Goal: Communication & Community: Answer question/provide support

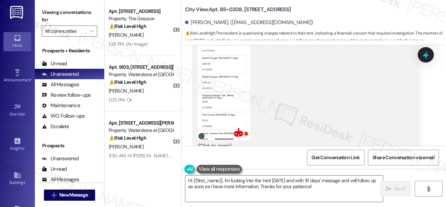
scroll to position [1691, 0]
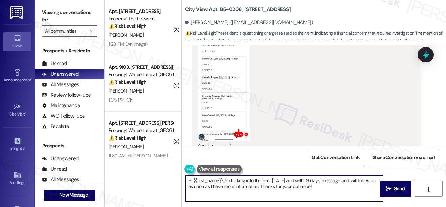
drag, startPoint x: 326, startPoint y: 187, endPoint x: 115, endPoint y: 162, distance: 212.4
click at [115, 162] on div "( 3 ) Apt. 4168RL, 4460 Mountain Laurel Road Property: The Greyson ⚠️ Risk Leve…" at bounding box center [276, 103] width 342 height 207
paste textarea "ello! The site team stated that you have duplicate charges this month due to th…"
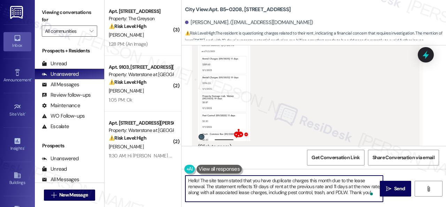
scroll to position [0, 0]
type textarea "Hello! The site team stated that you have duplicate charges this month due to t…"
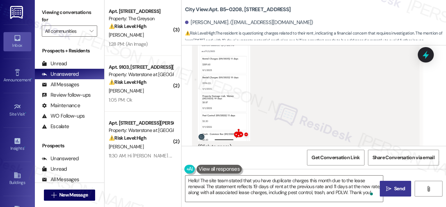
click at [393, 191] on span "Send" at bounding box center [400, 188] width 14 height 7
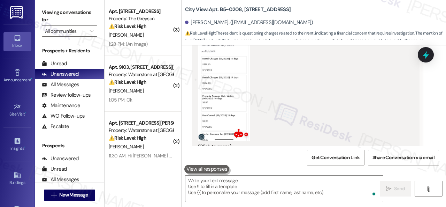
scroll to position [1808, 0]
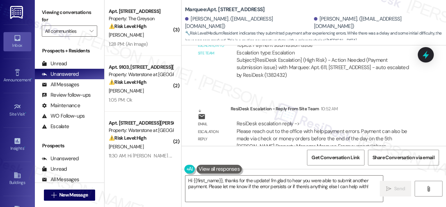
scroll to position [2, 0]
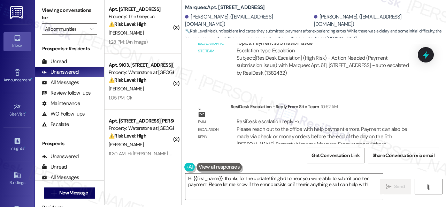
click at [370, 185] on textarea "Hi {{first_name}}, thanks for the update! I'm glad to hear you were able to sub…" at bounding box center [284, 186] width 198 height 26
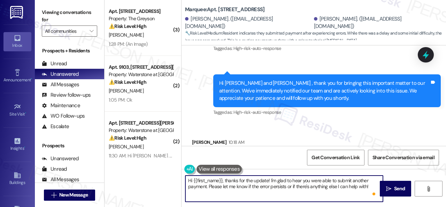
scroll to position [0, 0]
drag, startPoint x: 194, startPoint y: 182, endPoint x: 222, endPoint y: 181, distance: 28.3
click at [222, 181] on textarea "Hi {{first_name}}, thanks for the update! I'm glad to hear you were able to sub…" at bounding box center [284, 188] width 198 height 26
type textarea "Hi Mahdi, thanks for the update! I'm glad to hear you were able to submit anoth…"
click at [401, 188] on span "Send" at bounding box center [399, 188] width 11 height 7
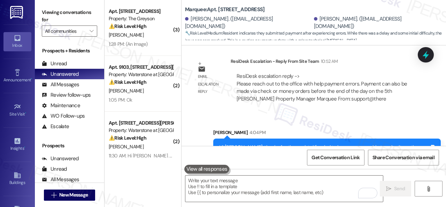
scroll to position [1193, 0]
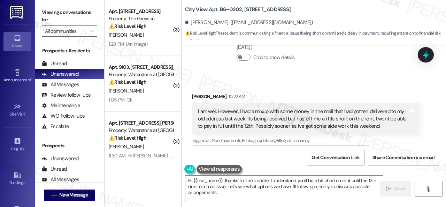
scroll to position [378, 0]
click at [221, 66] on div "Collections Status 10:04 AM Jared Day has an outstanding balance of $1353 for C…" at bounding box center [306, 46] width 238 height 61
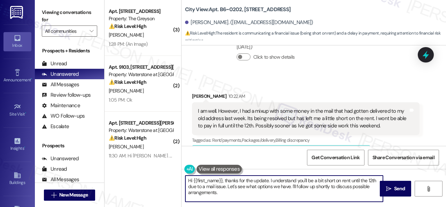
click at [145, 172] on div "( 3 ) Apt. [STREET_ADDRESS] Property: The Greyson ⚠️ Risk Level: High The resid…" at bounding box center [276, 103] width 342 height 207
paste textarea "Thanks for updating us on your payment plan! We appreciate you letting us know.…"
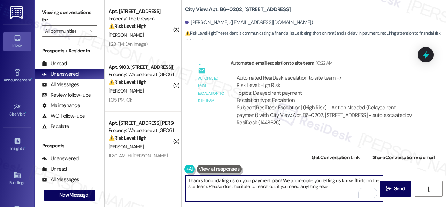
scroll to position [751, 0]
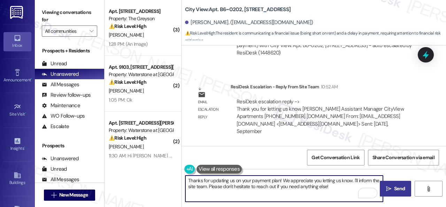
type textarea "Thanks for updating us on your payment plan! We appreciate you letting us know.…"
click at [395, 192] on span "Send" at bounding box center [399, 188] width 11 height 7
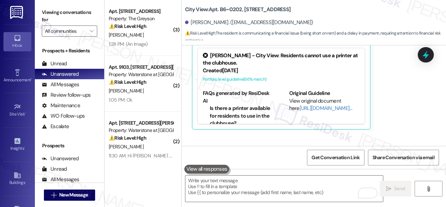
scroll to position [482, 0]
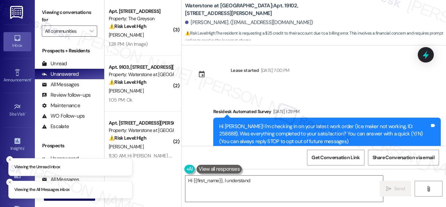
scroll to position [14402, 0]
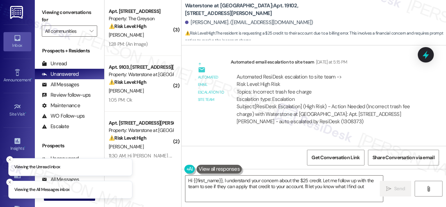
type textarea "Hi {{first_name}}, I understand your concern about the $25 credit. Let me follo…"
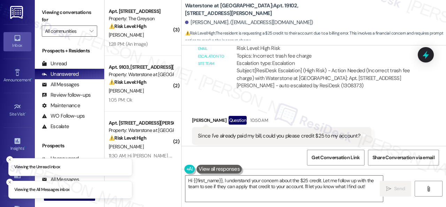
scroll to position [14472, 0]
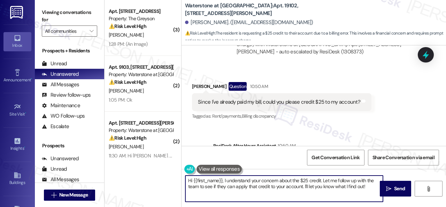
click at [369, 185] on textarea "Hi {{first_name}}, I understand your concern about the $25 credit. Let me follo…" at bounding box center [284, 188] width 198 height 26
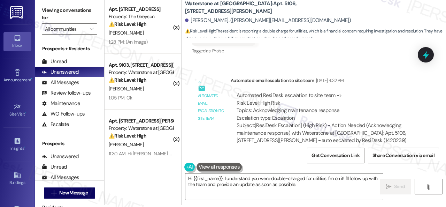
scroll to position [1695, 0]
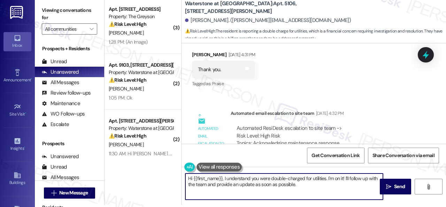
drag, startPoint x: 224, startPoint y: 176, endPoint x: 304, endPoint y: 187, distance: 80.9
click at [304, 187] on textarea "Hi {{first_name}}, I understand you were double-charged for utilities. I'm on i…" at bounding box center [284, 186] width 198 height 26
paste textarea "Hello! The site team stated that you will be getting a credit back into your ac…"
drag, startPoint x: 225, startPoint y: 177, endPoint x: 236, endPoint y: 177, distance: 11.2
click at [236, 177] on textarea "Hi {{first_name}}, Hello! The site team stated that you will be getting a credi…" at bounding box center [284, 186] width 198 height 26
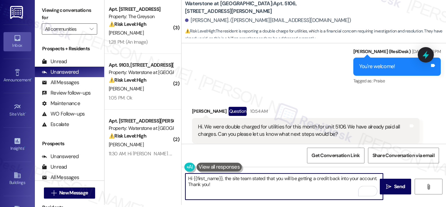
scroll to position [1869, 0]
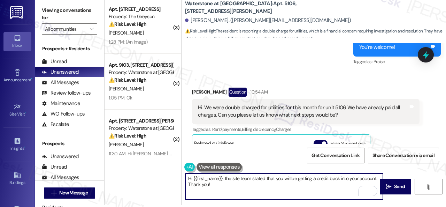
click at [299, 187] on textarea "Hi {{first_name}}, the site team stated that you will be getting a credit back …" at bounding box center [284, 186] width 198 height 26
type textarea "Hi {{first_name}}, the site team stated that you will be getting a credit back …"
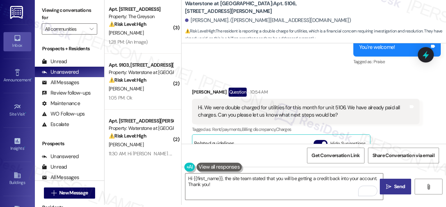
click at [393, 188] on span "Send" at bounding box center [400, 186] width 14 height 7
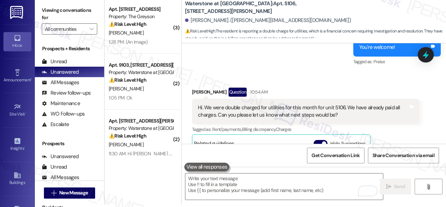
scroll to position [1957, 0]
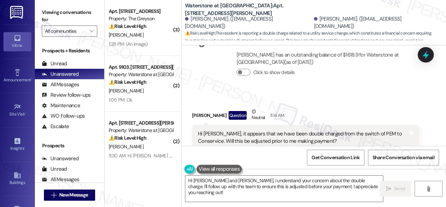
scroll to position [1257, 0]
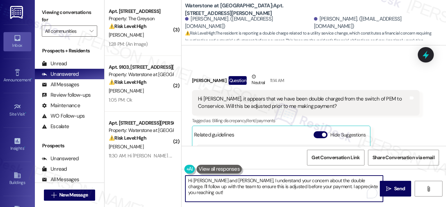
drag, startPoint x: 203, startPoint y: 180, endPoint x: 355, endPoint y: 184, distance: 151.7
click at [355, 184] on textarea "Hi [PERSON_NAME] and [PERSON_NAME], I understand your concern about the double …" at bounding box center [284, 188] width 198 height 26
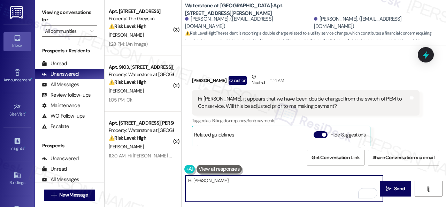
click at [219, 182] on textarea "Hi [PERSON_NAME]!" at bounding box center [284, 188] width 198 height 26
paste textarea "The site team stated that the manager is removing the charges manually, and it …"
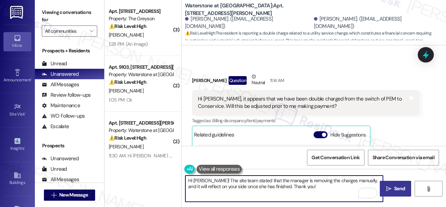
type textarea "Hi [PERSON_NAME]! The site team stated that the manager is removing the charges…"
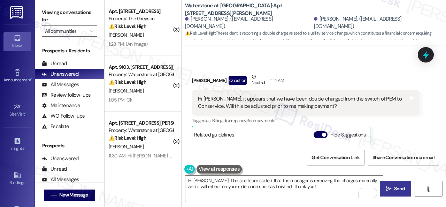
click at [394, 190] on span "Send" at bounding box center [399, 188] width 11 height 7
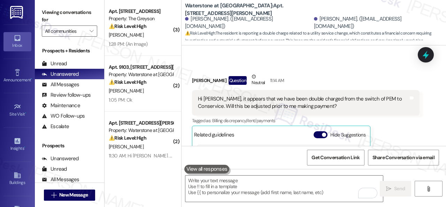
scroll to position [1298, 0]
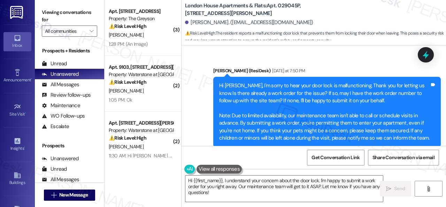
scroll to position [533, 0]
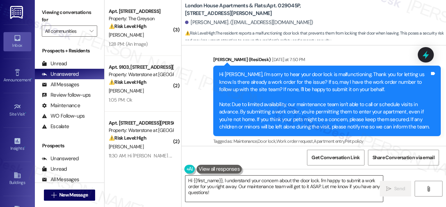
click at [316, 184] on textarea "Hi {{first_name}}, I understand your concern about the door lock. I'm happy to …" at bounding box center [284, 188] width 198 height 26
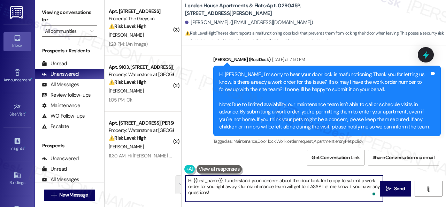
drag, startPoint x: 223, startPoint y: 180, endPoint x: 238, endPoint y: 192, distance: 18.6
click at [238, 192] on textarea "Hi {{first_name}}, I understand your concern about the door lock. I'm happy to …" at bounding box center [284, 188] width 198 height 26
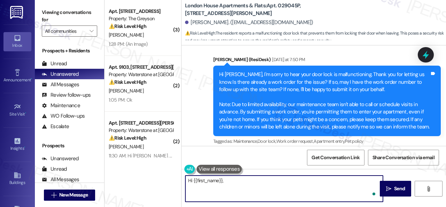
paste textarea "I'm sorry for the delayed response."
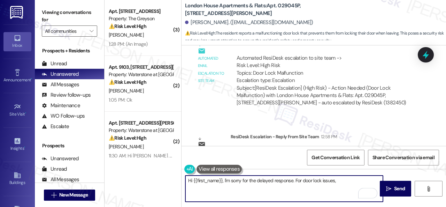
scroll to position [951, 0]
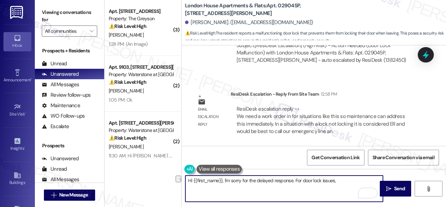
drag, startPoint x: 295, startPoint y: 180, endPoint x: 357, endPoint y: 180, distance: 61.7
click at [355, 180] on textarea "Hi {{first_name}}, I'm sorry for the delayed response. For door lock issues," at bounding box center [284, 188] width 198 height 26
paste textarea "and would be best to call our emergency line and not wait."
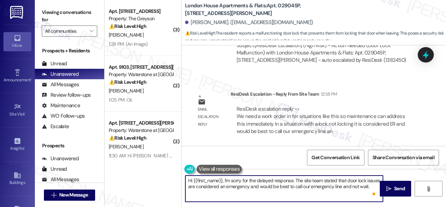
click at [318, 188] on textarea "Hi {{first_name}}, I'm sorry for the delayed response. The site team stated tha…" at bounding box center [284, 188] width 198 height 26
drag, startPoint x: 272, startPoint y: 187, endPoint x: 322, endPoint y: 187, distance: 50.2
click at [322, 187] on textarea "Hi {{first_name}}, I'm sorry for the delayed response. The site team stated tha…" at bounding box center [284, 188] width 198 height 26
click at [268, 187] on textarea "Hi {{first_name}}, I'm sorry for the delayed response. The site team stated tha…" at bounding box center [284, 188] width 198 height 26
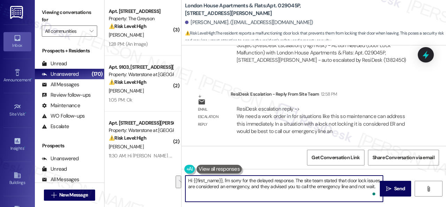
drag, startPoint x: 362, startPoint y: 187, endPoint x: 358, endPoint y: 196, distance: 9.1
click at [362, 195] on textarea "Hi {{first_name}}, I'm sorry for the delayed response. The site team stated tha…" at bounding box center [284, 188] width 198 height 26
type textarea "Hi {{first_name}}, I'm sorry for the delayed response. The site team stated tha…"
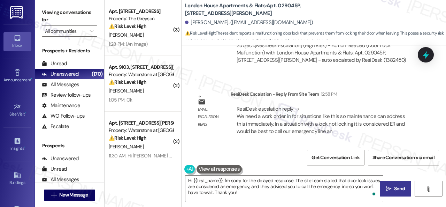
click at [393, 191] on span "Send" at bounding box center [400, 188] width 14 height 7
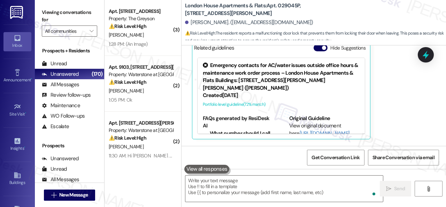
scroll to position [712, 0]
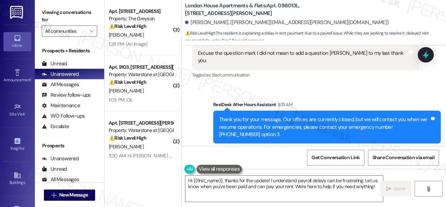
scroll to position [2794, 0]
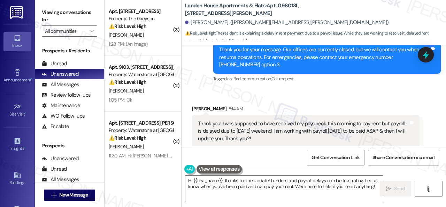
click at [197, 55] on div "Sent via SMS ResiDesk After Hours Assistant 8:13 AM Thank you for your message.…" at bounding box center [314, 52] width 265 height 74
click at [206, 89] on div "Received via SMS [PERSON_NAME] 8:14 AM Thank you! I was supposed to have receiv…" at bounding box center [314, 176] width 265 height 174
click at [227, 187] on textarea "Hi {{first_name}}, thanks for the update! I understand payroll delays can be fr…" at bounding box center [284, 188] width 198 height 26
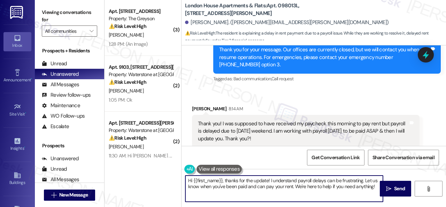
paste textarea "Thanks for updating us on your payment plan! We appreciate you letting us know.…"
type textarea "Thanks for updating us on your payment plan! We appreciate you letting us know.…"
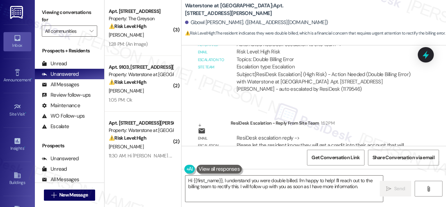
scroll to position [3083, 0]
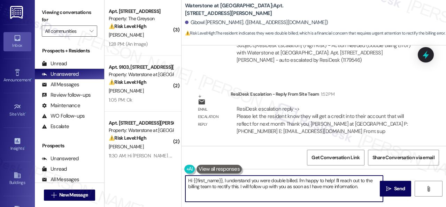
drag, startPoint x: 222, startPoint y: 179, endPoint x: 363, endPoint y: 191, distance: 141.0
click at [363, 191] on textarea "Hi {{first_name}}, I understand you were double billed. I'm happy to help! I'll…" at bounding box center [284, 188] width 198 height 26
click at [227, 181] on textarea "Hi {{first_name}}, I understand you were double billed. I'm happy to help! I'll…" at bounding box center [284, 188] width 198 height 26
click at [222, 181] on textarea "Hi {{first_name}}, I understand you were double billed. I'm happy to help! I'll…" at bounding box center [284, 188] width 198 height 26
drag, startPoint x: 222, startPoint y: 179, endPoint x: 358, endPoint y: 185, distance: 136.8
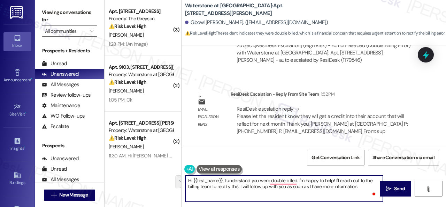
click at [358, 185] on textarea "Hi {{first_name}}, I understand you were double billed. I'm happy to help! I'll…" at bounding box center [284, 188] width 198 height 26
paste textarea "! The site team stated that you will get a credit into your account that will r…"
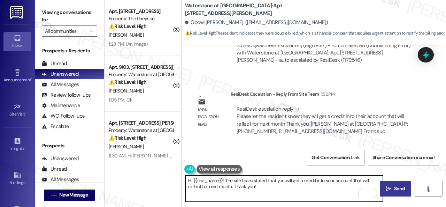
type textarea "Hi {{first_name}}! The site team stated that you will get a credit into your ac…"
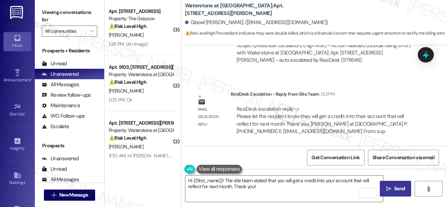
click at [394, 188] on span "Send" at bounding box center [399, 188] width 11 height 7
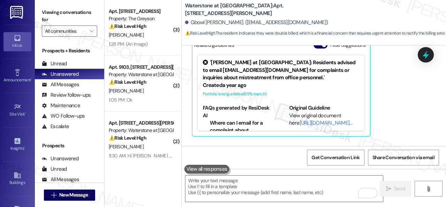
scroll to position [2844, 0]
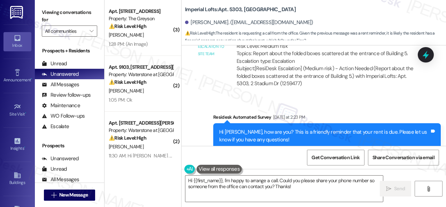
scroll to position [17484, 0]
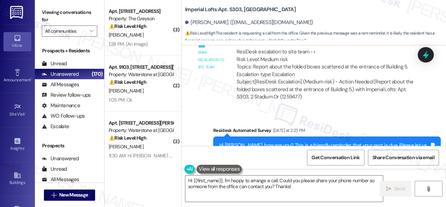
click at [334, 177] on div "Received via SMS Shirley Christian Question 2:36 PM Hello! Can someone from the…" at bounding box center [314, 207] width 265 height 60
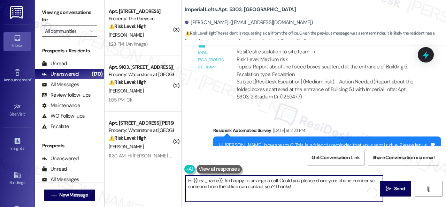
drag, startPoint x: 304, startPoint y: 189, endPoint x: 224, endPoint y: 181, distance: 80.2
click at [224, 181] on textarea "Hi {{first_name}}, I'm happy to arrange a call. Could you please share your pho…" at bounding box center [284, 188] width 198 height 26
paste textarea "sorry for the delayed response."
type textarea "Hi {{first_name}}, I'm sorry for the delayed response."
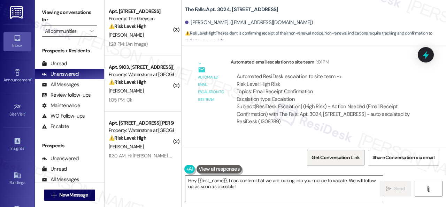
scroll to position [2073, 0]
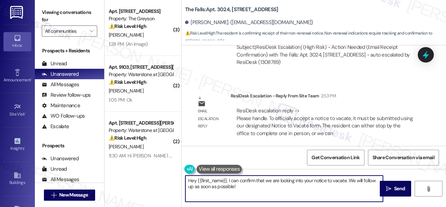
drag, startPoint x: 226, startPoint y: 181, endPoint x: 250, endPoint y: 195, distance: 27.8
click at [250, 195] on textarea "Hey {{first_name}}, I can confirm that we are looking into your notice to vacat…" at bounding box center [284, 188] width 198 height 26
paste textarea "! The site team stated that to officially accept a notice to vacate, it must be…"
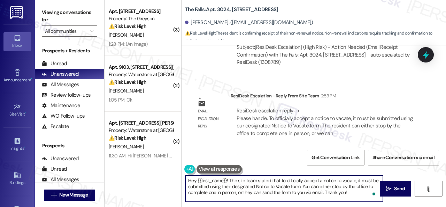
click at [281, 180] on textarea "Hey {{first_name}}! The site team stated that to officially accept a notice to …" at bounding box center [284, 188] width 198 height 26
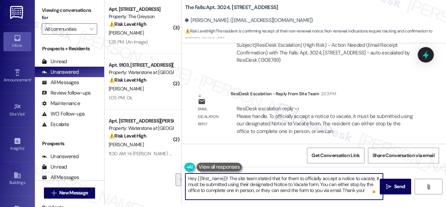
drag, startPoint x: 375, startPoint y: 179, endPoint x: 229, endPoint y: 186, distance: 146.6
click at [229, 186] on textarea "Hey {{first_name}}! The site team stated that for them to officially accept a n…" at bounding box center [284, 186] width 198 height 26
type textarea "Hey {{first_name}}! The site team stated that for them to officially accept a n…"
click at [399, 186] on span "Send" at bounding box center [399, 186] width 11 height 7
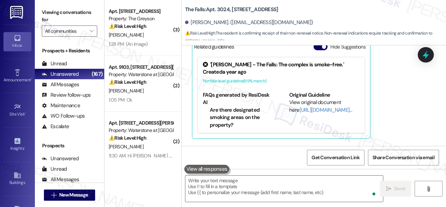
scroll to position [1835, 0]
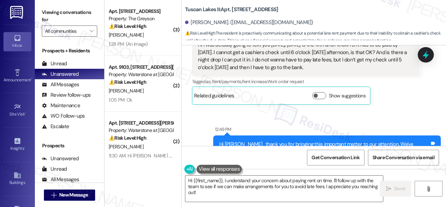
scroll to position [600, 0]
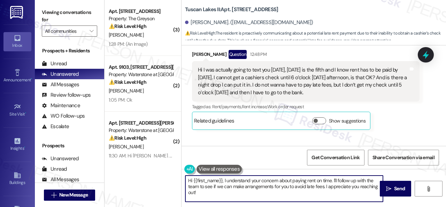
drag, startPoint x: 222, startPoint y: 180, endPoint x: 220, endPoint y: 193, distance: 13.4
click at [220, 193] on textarea "Hi {{first_name}}, I understand your concern about paying rent on time. I'll fo…" at bounding box center [284, 188] width 198 height 26
paste textarea "! The site team stated that they don't accept cashier's checks or money orders.…"
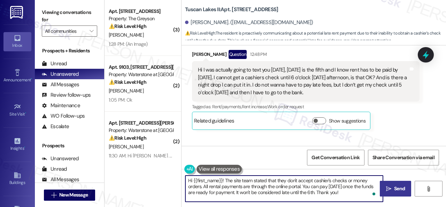
type textarea "Hi {{first_name}}! The site team stated that they don't accept cashier's checks…"
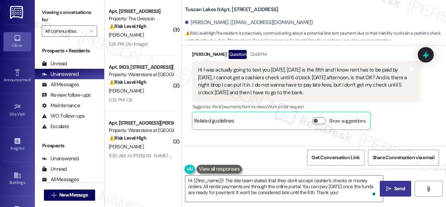
click at [394, 190] on span "Send" at bounding box center [399, 188] width 11 height 7
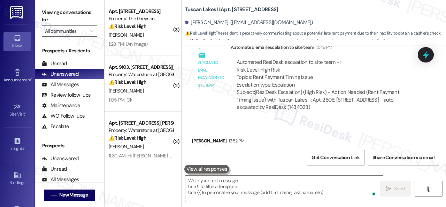
scroll to position [815, 0]
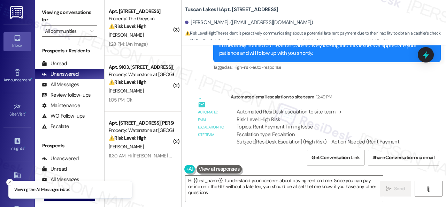
type textarea "Hi {{first_name}}, I understand your concern about paying rent on time. Since y…"
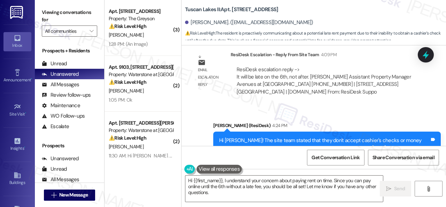
scroll to position [1128, 0]
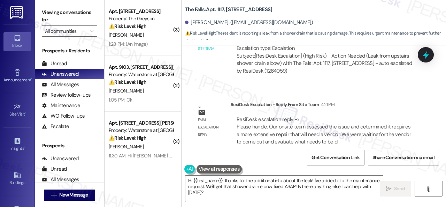
scroll to position [2137, 0]
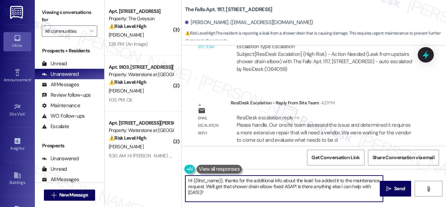
drag, startPoint x: 222, startPoint y: 180, endPoint x: 227, endPoint y: 199, distance: 20.1
click at [227, 199] on textarea "Hi {{first_name}}, thanks for the additional info about the leak! I've added it…" at bounding box center [284, 188] width 198 height 26
paste textarea "! The site team stated that they assessed the issue and determined it requires …"
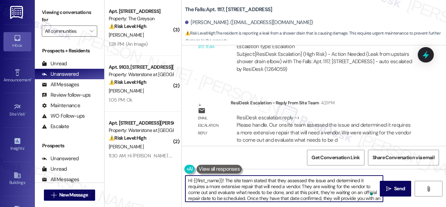
scroll to position [6, 0]
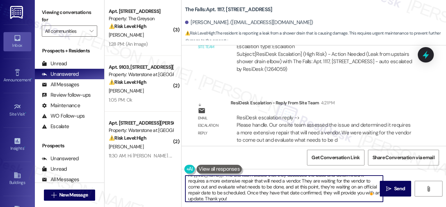
click at [354, 191] on textarea "Hi {{first_name}}! The site team stated that they assessed the issue and determ…" at bounding box center [284, 188] width 198 height 26
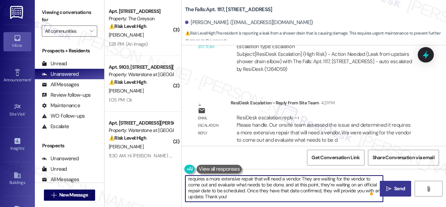
type textarea "Hi {{first_name}}! The site team stated that they assessed the issue and determ…"
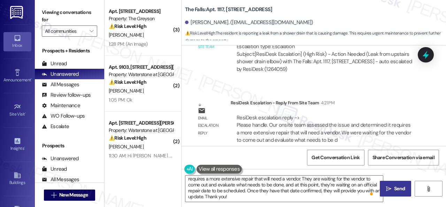
click at [387, 189] on icon "" at bounding box center [388, 189] width 5 height 6
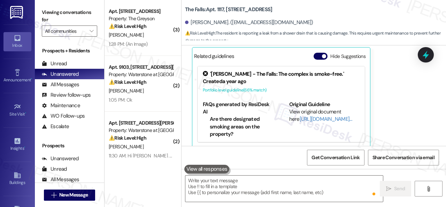
scroll to position [1898, 0]
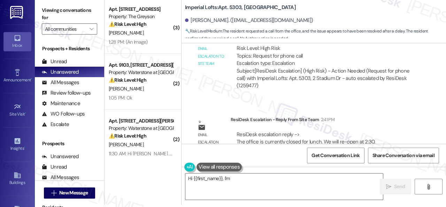
scroll to position [17778, 0]
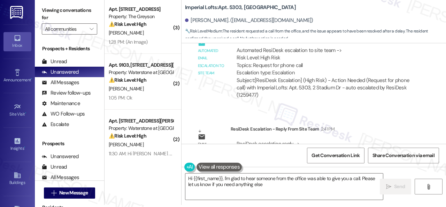
type textarea "Hi {{first_name}}, I'm glad to hear someone from the office was able to give yo…"
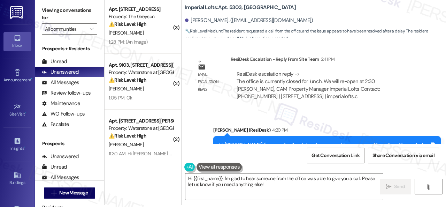
scroll to position [17882, 0]
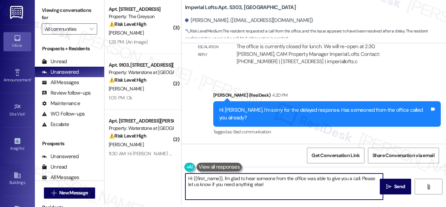
drag, startPoint x: 275, startPoint y: 187, endPoint x: 165, endPoint y: 163, distance: 113.4
click at [165, 163] on div "( 3 ) Apt. 4168RL, 4460 Mountain Laurel Road Property: The Greyson ⚠️ Risk Leve…" at bounding box center [276, 101] width 342 height 207
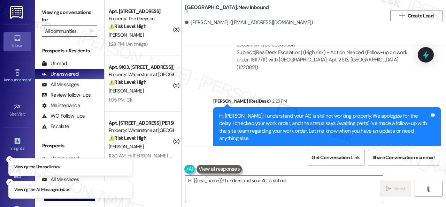
scroll to position [12438, 0]
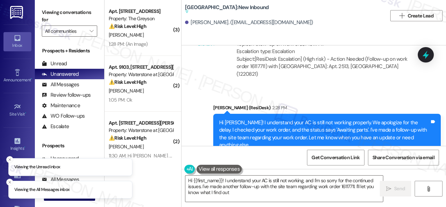
type textarea "Hi {{first_name}}! I understand your AC is still not working, and I'm so sorry …"
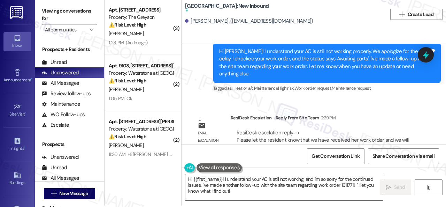
scroll to position [2, 0]
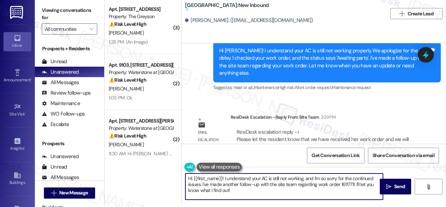
click at [224, 177] on textarea "Hi {{first_name}}! I understand your AC is still not working, and I'm so sorry …" at bounding box center [284, 186] width 198 height 26
click at [234, 184] on textarea "Hi {{first_name}}! I understand your AC is still not working, and I'm so sorry …" at bounding box center [284, 186] width 198 height 26
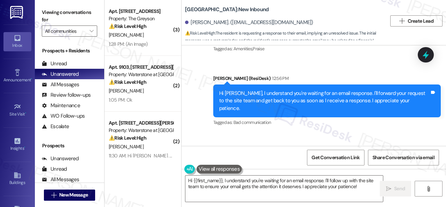
scroll to position [8286, 0]
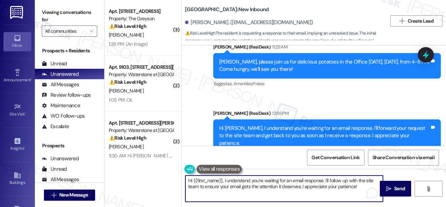
drag, startPoint x: 222, startPoint y: 180, endPoint x: 359, endPoint y: 190, distance: 137.7
click at [359, 190] on textarea "Hi {{first_name}}, I understand you're waiting for an email response. I'll foll…" at bounding box center [284, 188] width 198 height 26
paste textarea "! The site team stated that they have already informed you that they cannot all…"
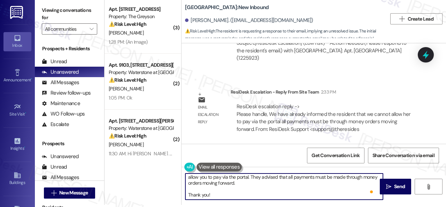
scroll to position [13, 0]
type textarea "Hi {{first_name}}! The site team stated that they have already informed you tha…"
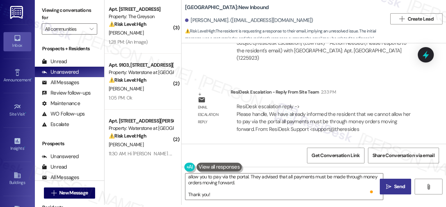
click at [392, 190] on button " Send" at bounding box center [395, 187] width 31 height 16
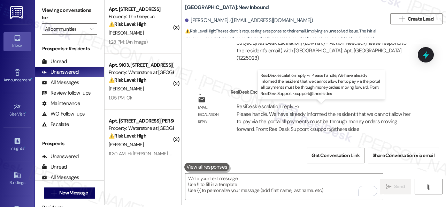
scroll to position [0, 0]
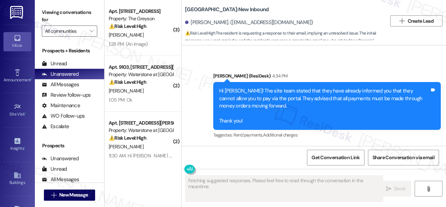
scroll to position [2, 0]
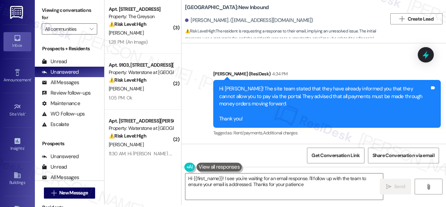
type textarea "Hi {{first_name}}! I see you're waiting for an email response. I'll follow up w…"
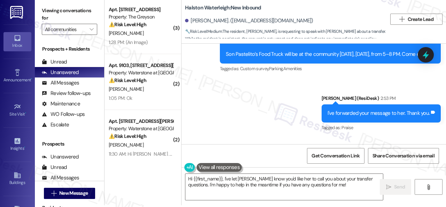
scroll to position [2, 0]
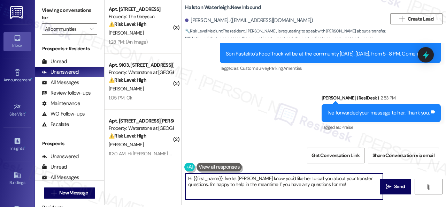
drag, startPoint x: 224, startPoint y: 177, endPoint x: 338, endPoint y: 185, distance: 113.9
click at [338, 185] on textarea "Hi {{first_name}}, I've let Valéria know you'd like her to call you about your …" at bounding box center [284, 186] width 198 height 26
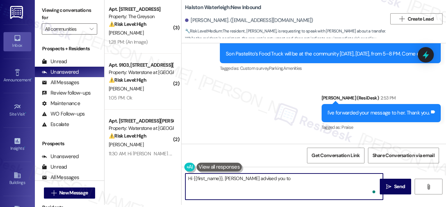
paste textarea "reach out to Halston Citrus Ridge to clarify her transfer questions."
click at [361, 179] on textarea "Hi {{first_name}}, Valeria advised you to reach out to Halston Citrus Ridge to …" at bounding box center [284, 186] width 198 height 26
click at [257, 185] on textarea "Hi {{first_name}}, Valeria advised you to reach out to Halston Citrus Ridge to …" at bounding box center [284, 186] width 198 height 26
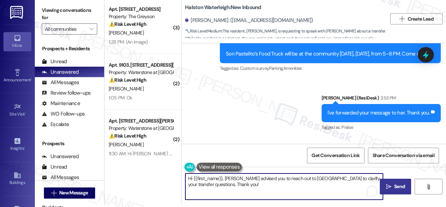
type textarea "Hi {{first_name}}, Valeria advised you to reach out to Halston Citrus Ridge to …"
click at [387, 188] on icon "" at bounding box center [388, 187] width 5 height 6
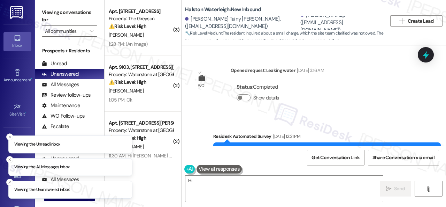
scroll to position [2, 0]
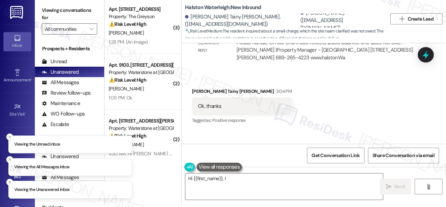
type textarea "Hi {{first_name}}, I understand"
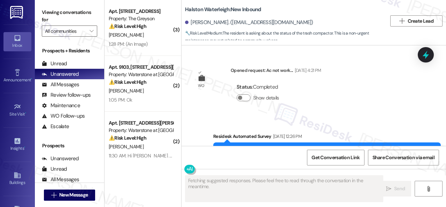
scroll to position [19385, 0]
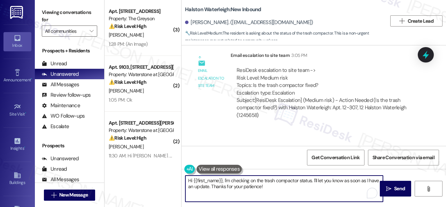
drag, startPoint x: 222, startPoint y: 179, endPoint x: 265, endPoint y: 188, distance: 43.8
click at [265, 188] on textarea "Hi {{first_name}}, I'm checking on the trash compactor status. I'll let you kno…" at bounding box center [284, 188] width 198 height 26
paste textarea "! The site team stated that the compactor is working. Thank you!"
type textarea "Hi {{first_name}}! The site team stated that the compactor is working. Thank yo…"
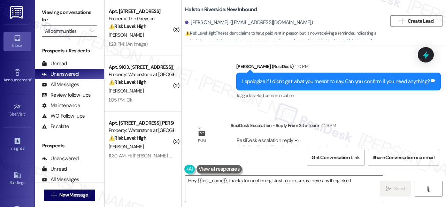
scroll to position [5139, 0]
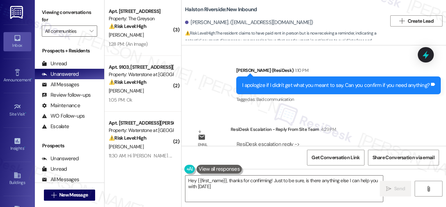
type textarea "Hey {{first_name}}, thanks for confirming! Just to be sure, is there anything e…"
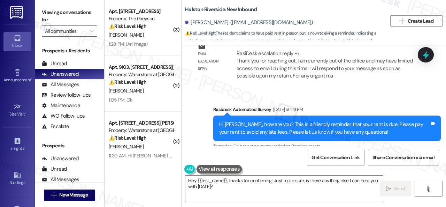
scroll to position [4965, 0]
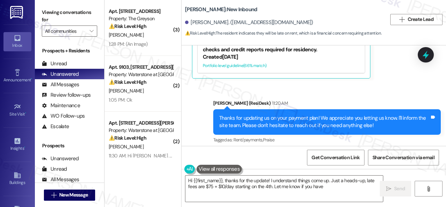
scroll to position [317, 0]
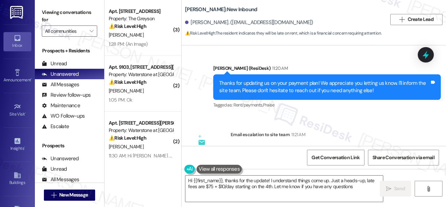
type textarea "Hi {{first_name}}, thanks for the update! I understand things come up. Just a h…"
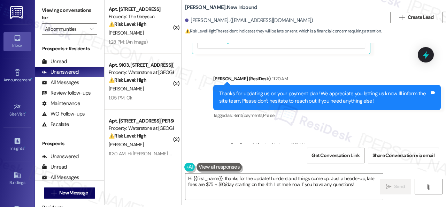
scroll to position [297, 0]
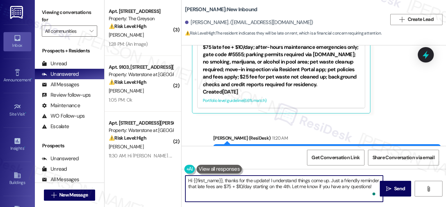
scroll to position [2, 0]
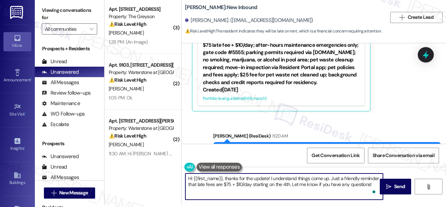
drag, startPoint x: 222, startPoint y: 181, endPoint x: 386, endPoint y: 205, distance: 166.0
click at [386, 205] on div "Hi {{first_name}}, thanks for the update! I understand things come up. Just a f…" at bounding box center [314, 193] width 265 height 52
paste textarea "! The site team stated that as a reminder, late fees start [DATE] on the 4th, 7…"
type textarea "Hi {{first_name}}! The site team stated that as a reminder, late fees start [DA…"
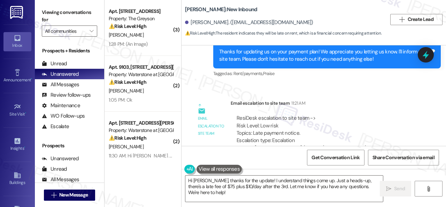
scroll to position [332, 0]
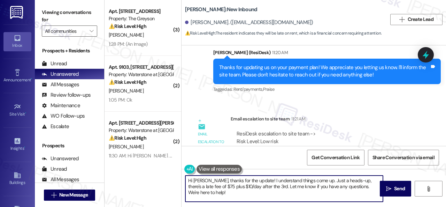
drag, startPoint x: 217, startPoint y: 180, endPoint x: 220, endPoint y: 192, distance: 12.9
click at [220, 192] on textarea "Hi Christopher, thanks for the update! I understand things come up. Just a head…" at bounding box center [284, 188] width 198 height 26
paste textarea "! The site team stated that as a reminder, late fees start today on the 4th, 75…"
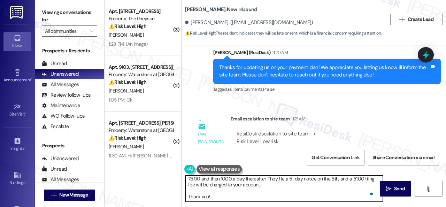
scroll to position [0, 0]
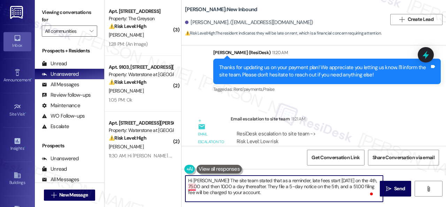
click at [192, 184] on textarea "Hi Christopher! The site team stated that as a reminder, late fees start today …" at bounding box center [284, 188] width 198 height 26
type textarea "Hi Christopher! The site team stated that as a reminder, late fees start today …"
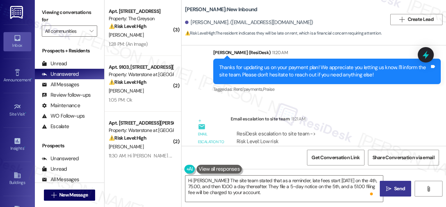
click at [400, 191] on span "Send" at bounding box center [399, 188] width 11 height 7
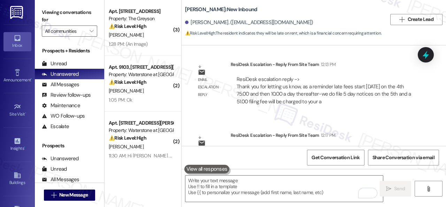
scroll to position [507, 0]
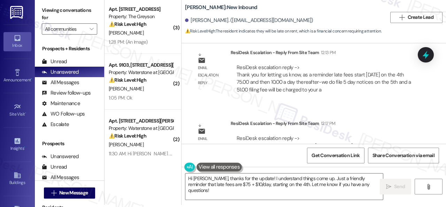
scroll to position [472, 0]
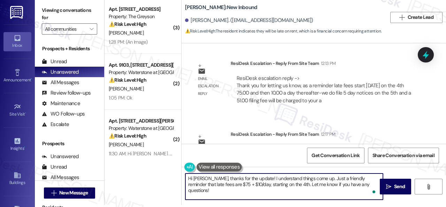
drag, startPoint x: 217, startPoint y: 179, endPoint x: 397, endPoint y: 220, distance: 184.6
click at [397, 206] on html "Inbox Go to Inbox Announcement • Send A Text Announcement Site Visit • Go to Si…" at bounding box center [223, 103] width 446 height 207
paste textarea "! The site team stated that as a reminder, late fees start [DATE] on the 4th, 7…"
click at [191, 184] on textarea "Hi [PERSON_NAME]! The site team stated that as a reminder, late fees start [DAT…" at bounding box center [284, 186] width 198 height 26
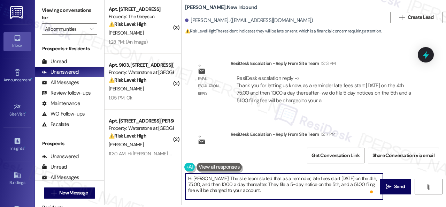
click at [218, 188] on textarea "Hi Christopher! The site team stated that as a reminder, late fees start today …" at bounding box center [284, 186] width 198 height 26
type textarea "Hi Christopher! The site team stated that as a reminder, late fees start today …"
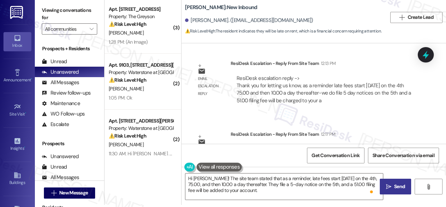
click at [389, 190] on span " Send" at bounding box center [396, 186] width 22 height 7
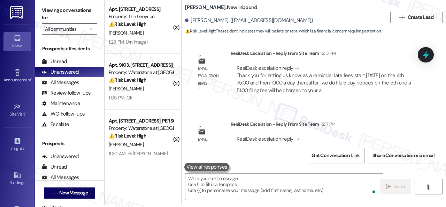
scroll to position [507, 0]
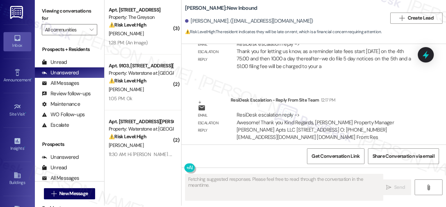
scroll to position [2, 0]
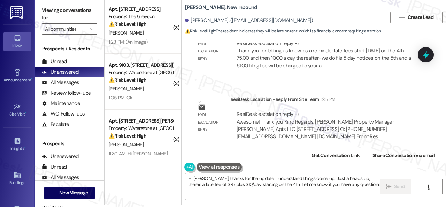
type textarea "Hi [PERSON_NAME], thanks for the update! I understand things come up. Just a he…"
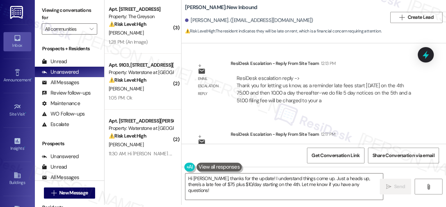
click at [220, 108] on div "Survey, sent via SMS Residesk Automated Survey Aug 07, 2025 at 12:24 PM Hi Chri…" at bounding box center [314, 93] width 265 height 100
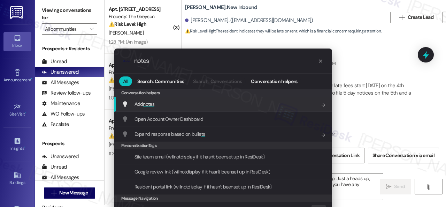
type input "notes"
click at [145, 104] on span "notes" at bounding box center [149, 104] width 12 height 6
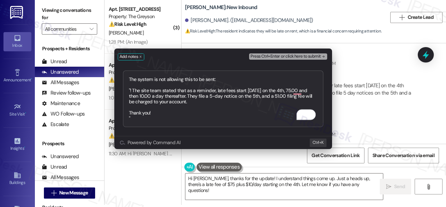
click at [174, 114] on textarea "The system is not allowing this to be sent: "! The site team stated that as a r…" at bounding box center [223, 98] width 200 height 56
type textarea "The system is not allowing this to be sent: "! The site team stated that as a r…"
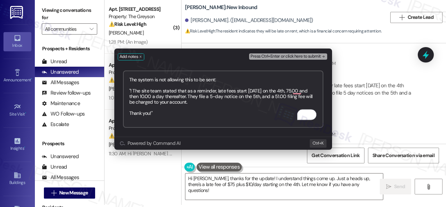
click at [288, 58] on span "Press Ctrl+Enter or click here to submit" at bounding box center [286, 56] width 70 height 5
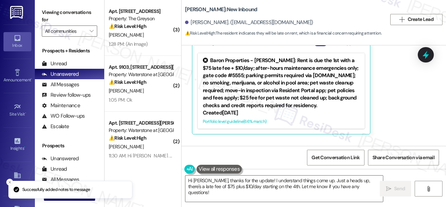
scroll to position [212, 0]
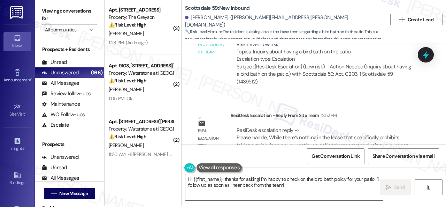
scroll to position [2, 0]
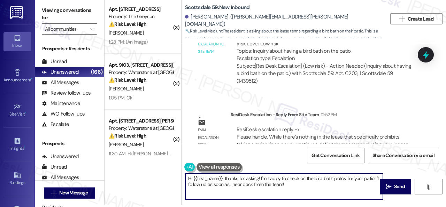
drag, startPoint x: 222, startPoint y: 177, endPoint x: 295, endPoint y: 185, distance: 73.3
click at [295, 185] on textarea "Hi {{first_name}}, thanks for asking! I'm happy to check on the bird bath polic…" at bounding box center [284, 186] width 198 height 26
paste textarea "! The site team stated that they understand your concern and apologize for the …"
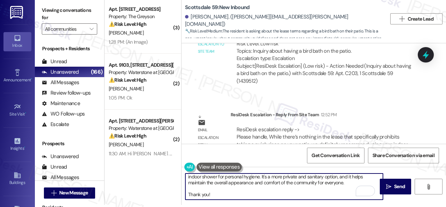
scroll to position [0, 0]
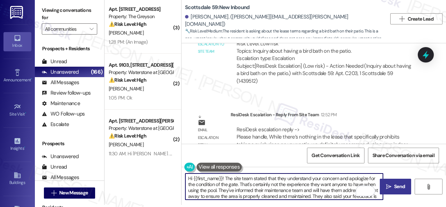
type textarea "Hi {{first_name}}! The site team stated that they understand your concern and a…"
click at [393, 185] on span "Send" at bounding box center [400, 186] width 14 height 7
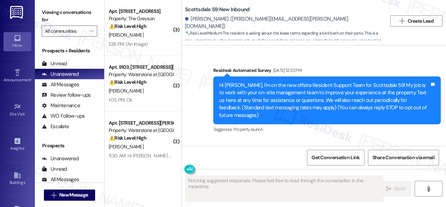
scroll to position [2228, 0]
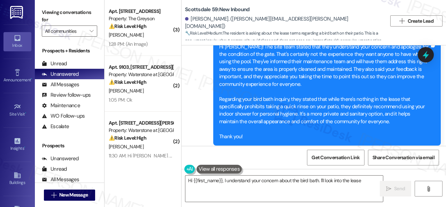
type textarea "Hi {{first_name}}, I understand your concern about the bird bath. I'll look int…"
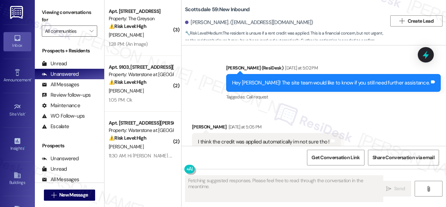
scroll to position [1223, 0]
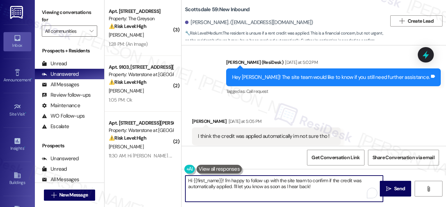
drag, startPoint x: 223, startPoint y: 179, endPoint x: 322, endPoint y: 191, distance: 100.1
click at [322, 191] on textarea "Hi {{first_name}}! I'm happy to follow up with the site team to confirm if the …" at bounding box center [284, 188] width 198 height 26
paste textarea "The site team stated that the special was applied, and you currently have a cre…"
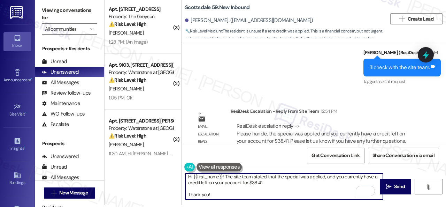
scroll to position [1353, 0]
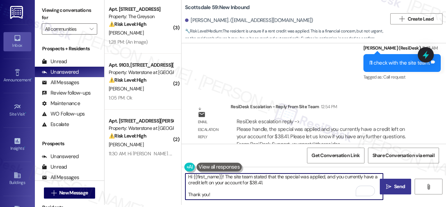
type textarea "Hi {{first_name}}! The site team stated that the special was applied, and you c…"
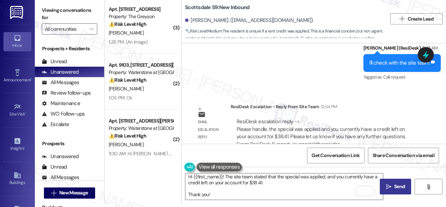
click at [390, 189] on span " Send" at bounding box center [396, 186] width 22 height 7
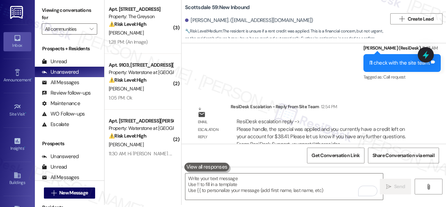
scroll to position [0, 0]
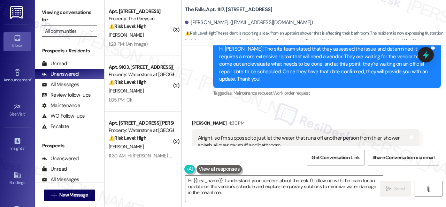
scroll to position [2205, 0]
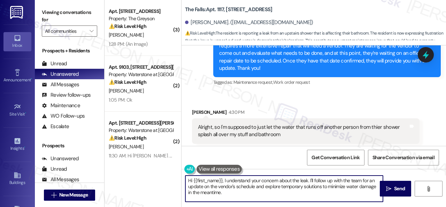
drag, startPoint x: 237, startPoint y: 194, endPoint x: 170, endPoint y: 176, distance: 69.3
click at [170, 176] on div "( 3 ) Apt. 4168RL, 4460 Mountain Laurel Road Property: The Greyson ⚠️ Risk Leve…" at bounding box center [276, 103] width 342 height 207
paste textarea "! The site team stated that after speaking with the vendor, they learned that t…"
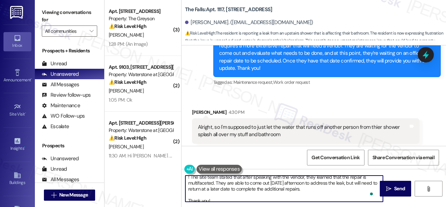
scroll to position [0, 0]
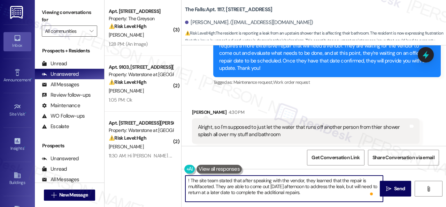
click at [214, 186] on textarea "! The site team stated that after speaking with the vendor, they learned that t…" at bounding box center [284, 188] width 198 height 26
drag, startPoint x: 216, startPoint y: 185, endPoint x: 157, endPoint y: 175, distance: 59.8
click at [157, 175] on div "( 3 ) Apt. 4168RL, 4460 Mountain Laurel Road Property: The Greyson ⚠️ Risk Leve…" at bounding box center [276, 103] width 342 height 207
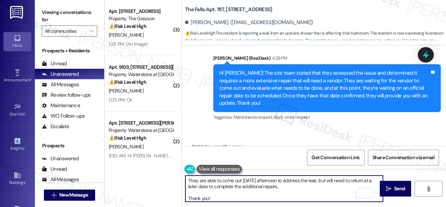
scroll to position [2274, 0]
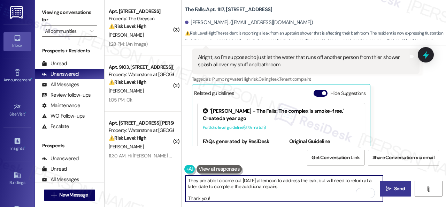
type textarea "They are able to come out tomorrow afternoon to address the leak, but will need…"
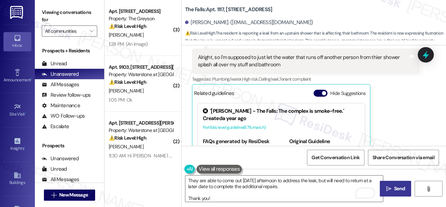
click at [386, 187] on icon "" at bounding box center [388, 189] width 5 height 6
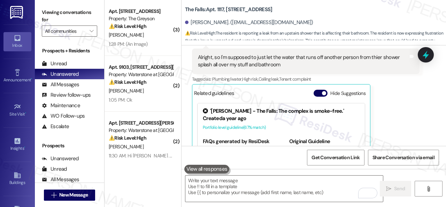
scroll to position [2309, 0]
